Goal: Task Accomplishment & Management: Complete application form

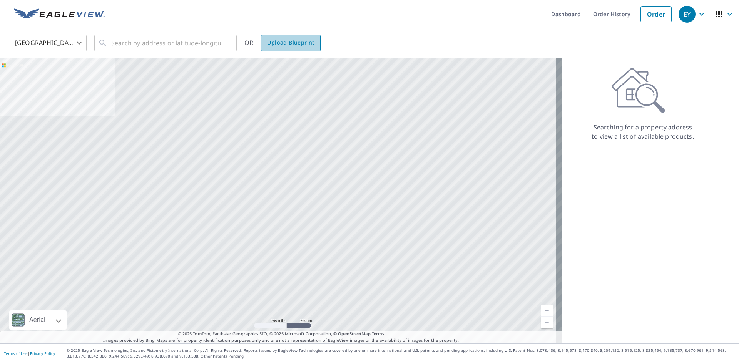
click at [305, 42] on span "Upload Blueprint" at bounding box center [290, 43] width 47 height 10
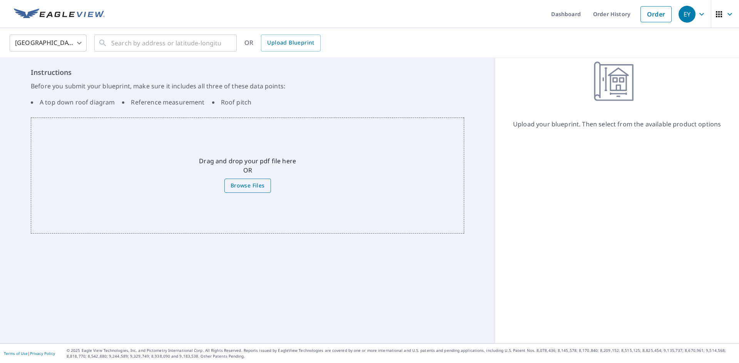
click at [258, 184] on span "Browse Files" at bounding box center [247, 186] width 34 height 10
click at [0, 0] on input "Browse Files" at bounding box center [0, 0] width 0 height 0
click at [246, 186] on span "Browse Files" at bounding box center [247, 186] width 34 height 10
click at [0, 0] on input "Browse Files" at bounding box center [0, 0] width 0 height 0
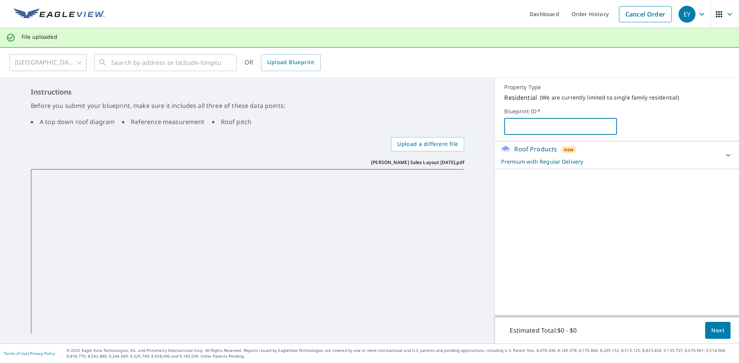
click at [516, 129] on input "text" at bounding box center [560, 127] width 113 height 22
type input "[PERSON_NAME] Sales"
click at [720, 331] on button "Next" at bounding box center [717, 330] width 25 height 17
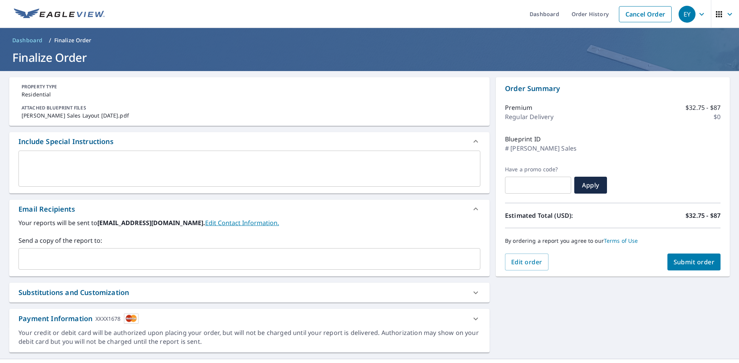
click at [704, 257] on button "Submit order" at bounding box center [693, 262] width 53 height 17
